Goal: Use online tool/utility: Utilize a website feature to perform a specific function

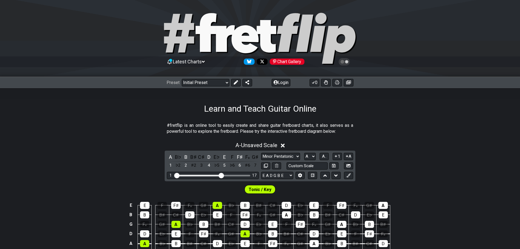
scroll to position [55, 0]
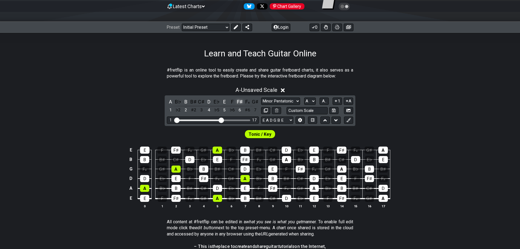
drag, startPoint x: 231, startPoint y: 102, endPoint x: 241, endPoint y: 103, distance: 10.1
click at [231, 102] on div "F" at bounding box center [231, 101] width 7 height 7
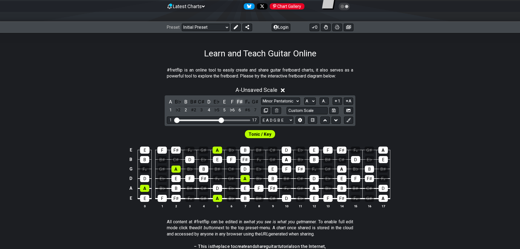
click at [239, 101] on div "F♯" at bounding box center [239, 101] width 7 height 7
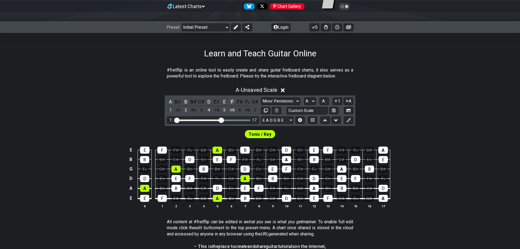
click at [235, 101] on div "F" at bounding box center [231, 101] width 7 height 7
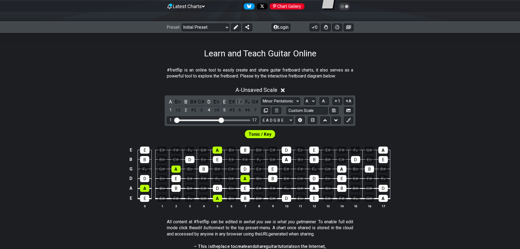
click at [239, 100] on div "F♯" at bounding box center [239, 101] width 7 height 7
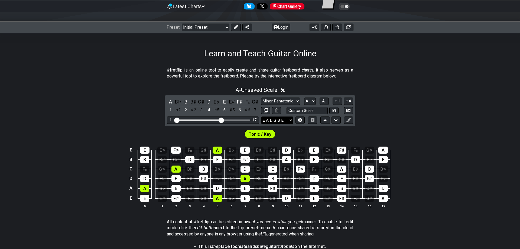
click at [261, 116] on select "E A D G B E E A D G B E E A D G B E B E A D F♯ B A D G C E A D A D G B E E♭ A♭ …" at bounding box center [277, 119] width 32 height 7
click at [301, 122] on button at bounding box center [299, 119] width 9 height 7
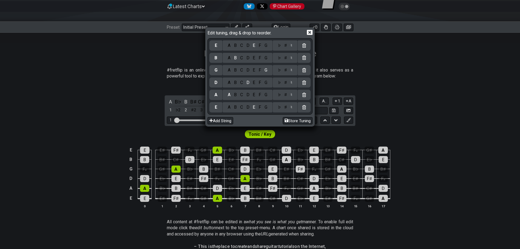
click at [301, 122] on button "Store Tuning" at bounding box center [298, 120] width 30 height 7
click at [265, 106] on div "G" at bounding box center [265, 107] width 6 height 6
click at [242, 96] on div "C" at bounding box center [241, 95] width 6 height 6
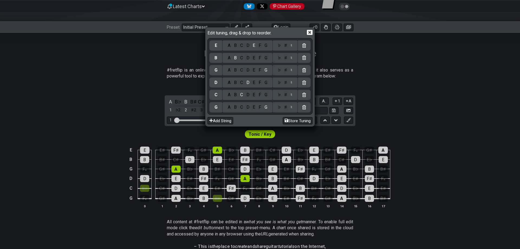
click at [266, 83] on div "G" at bounding box center [265, 83] width 6 height 6
click at [241, 71] on div "C" at bounding box center [241, 70] width 6 height 6
click at [267, 59] on div "G" at bounding box center [265, 58] width 6 height 6
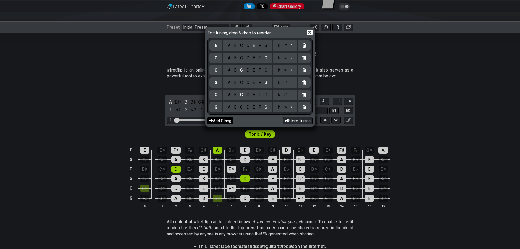
click at [221, 120] on button "Add String" at bounding box center [220, 120] width 26 height 7
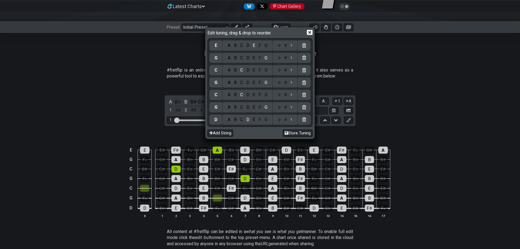
click at [267, 119] on div "G" at bounding box center [265, 120] width 6 height 6
click at [242, 107] on div "C" at bounding box center [241, 107] width 6 height 6
click at [266, 94] on div "G" at bounding box center [265, 95] width 6 height 6
click at [242, 84] on div "C" at bounding box center [241, 83] width 6 height 6
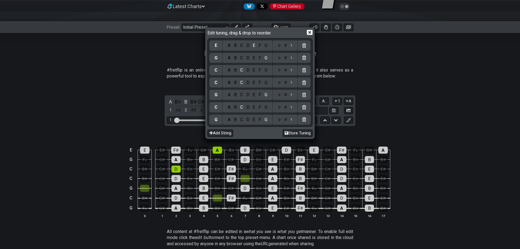
click at [267, 72] on div "G" at bounding box center [265, 70] width 6 height 6
click at [244, 61] on div "A B C D E F G" at bounding box center [247, 58] width 50 height 10
click at [241, 60] on div "C" at bounding box center [241, 58] width 6 height 6
click at [308, 30] on icon at bounding box center [310, 32] width 6 height 6
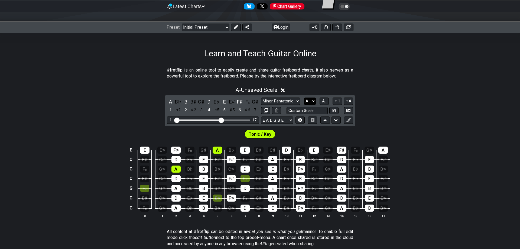
click at [304, 97] on select "A♭ A A♯ B♭ B C C♯ D♭ D D♯ E♭ E F F♯ G♭ G G♯" at bounding box center [310, 100] width 12 height 7
select select "G"
click option "G" at bounding box center [0, 0] width 0 height 0
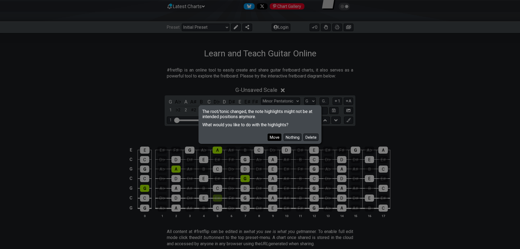
click at [278, 136] on button "Move" at bounding box center [274, 136] width 14 height 7
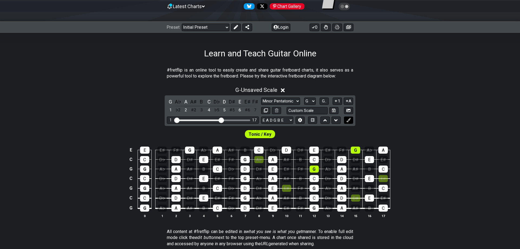
click at [350, 119] on icon at bounding box center [348, 120] width 4 height 4
click at [350, 120] on icon at bounding box center [348, 120] width 4 height 4
click at [178, 207] on div "A" at bounding box center [175, 207] width 9 height 7
click at [258, 134] on span "Tonic / Key" at bounding box center [259, 134] width 23 height 8
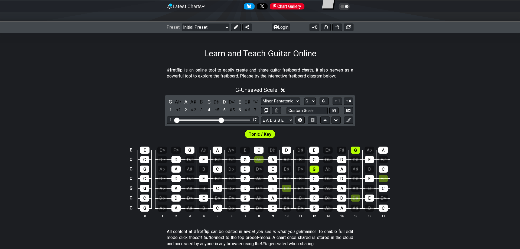
click at [270, 130] on div "Tonic / Key" at bounding box center [259, 134] width 31 height 9
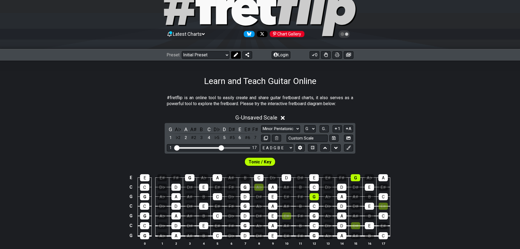
click at [235, 53] on icon at bounding box center [236, 54] width 4 height 4
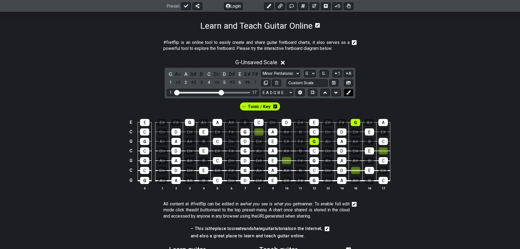
click at [346, 91] on button at bounding box center [348, 92] width 9 height 7
click at [169, 73] on div "G" at bounding box center [170, 73] width 7 height 7
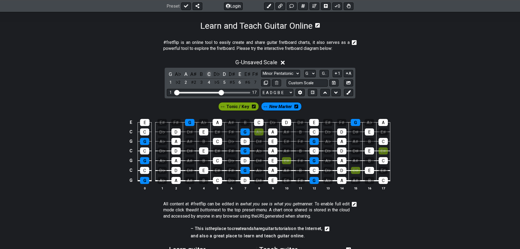
click at [208, 74] on div "C" at bounding box center [208, 73] width 7 height 7
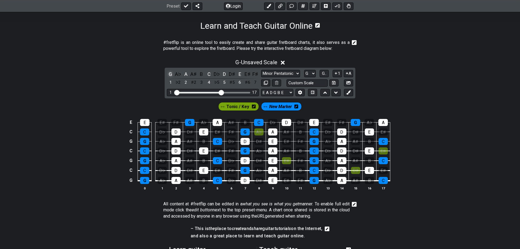
click at [170, 72] on div "G" at bounding box center [170, 73] width 7 height 7
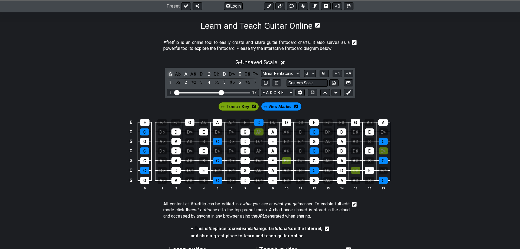
click at [168, 73] on div "G" at bounding box center [170, 73] width 7 height 7
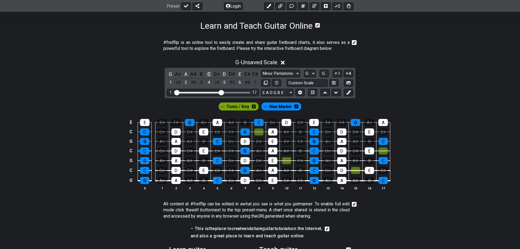
click at [210, 73] on div "C" at bounding box center [208, 73] width 7 height 7
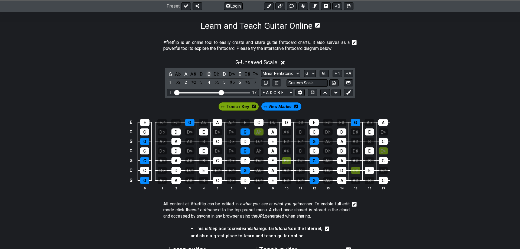
click at [210, 73] on div "C" at bounding box center [208, 73] width 7 height 7
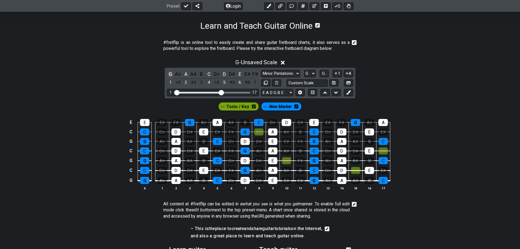
click at [170, 73] on div "G" at bounding box center [170, 73] width 7 height 7
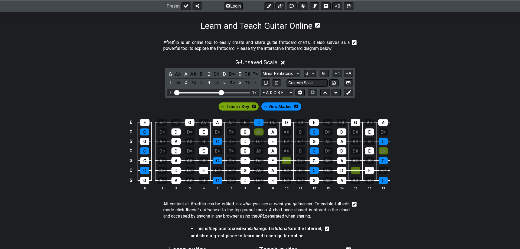
click at [376, 86] on div "G - Unsaved Scale G A♭ A A♯ B C D♭ D D♯ E E♯ F♯ 1 ♭2 2 ♯2 3 4 ♭5 5 ♯5 6 ♯6 7 Mi…" at bounding box center [260, 127] width 520 height 142
click at [188, 4] on button at bounding box center [186, 6] width 10 height 8
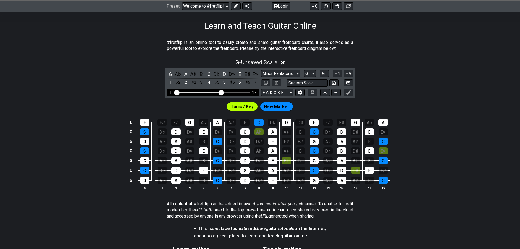
drag, startPoint x: 221, startPoint y: 89, endPoint x: 230, endPoint y: 91, distance: 9.3
click at [230, 91] on div "1 17" at bounding box center [213, 92] width 92 height 7
drag, startPoint x: 222, startPoint y: 93, endPoint x: 239, endPoint y: 93, distance: 17.1
click at [239, 92] on input "Visible fret range" at bounding box center [212, 92] width 77 height 0
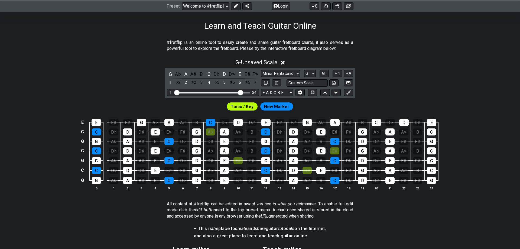
click at [246, 107] on span "Tonic / Key" at bounding box center [242, 107] width 23 height 8
click at [280, 106] on span "New Marker" at bounding box center [276, 107] width 25 height 8
click at [349, 93] on icon at bounding box center [348, 92] width 4 height 4
click at [234, 5] on icon at bounding box center [236, 6] width 4 height 4
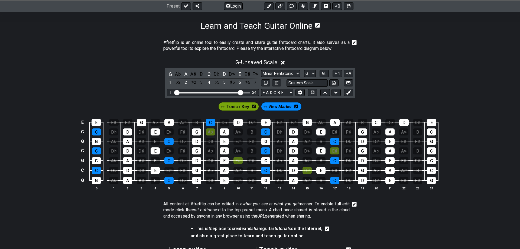
click at [275, 107] on span "New Marker" at bounding box center [280, 107] width 23 height 8
click at [348, 92] on icon at bounding box center [348, 92] width 4 height 4
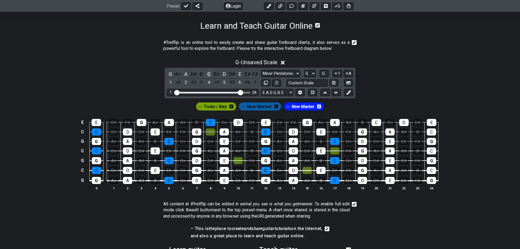
click at [207, 71] on div "C" at bounding box center [208, 73] width 7 height 7
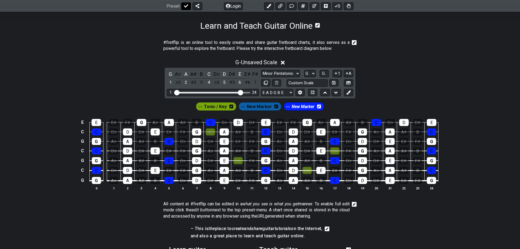
click at [184, 4] on button at bounding box center [186, 6] width 10 height 8
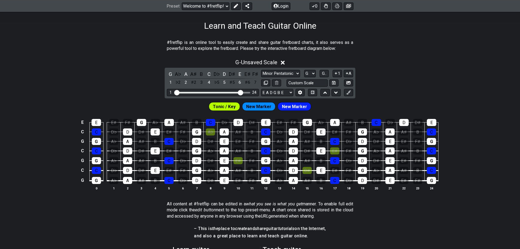
click at [484, 198] on div "#fretflip is an online tool to easily create and share guitar fretboard charts,…" at bounding box center [260, 198] width 520 height 334
